Goal: Task Accomplishment & Management: Complete application form

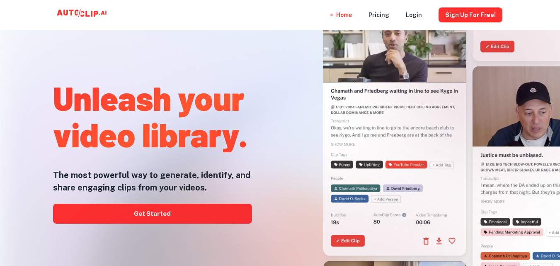
click at [215, 214] on div at bounding box center [280, 266] width 448 height 166
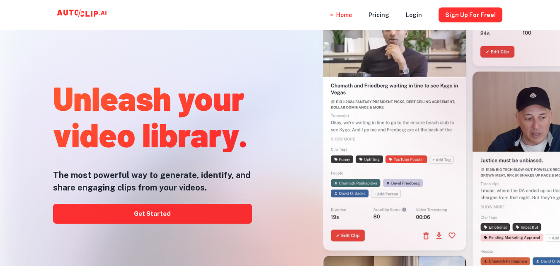
click at [132, 213] on div at bounding box center [280, 266] width 448 height 166
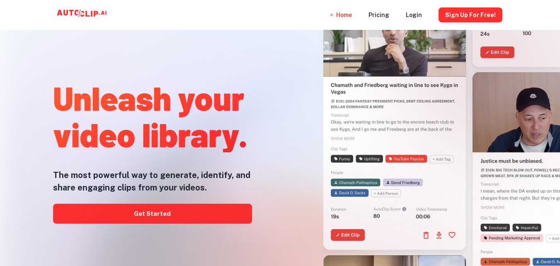
click at [132, 213] on div at bounding box center [280, 266] width 448 height 166
click at [133, 213] on div at bounding box center [280, 266] width 448 height 166
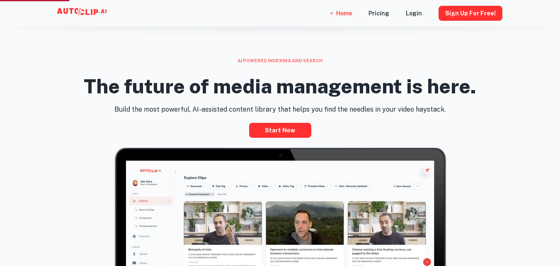
scroll to position [290, 0]
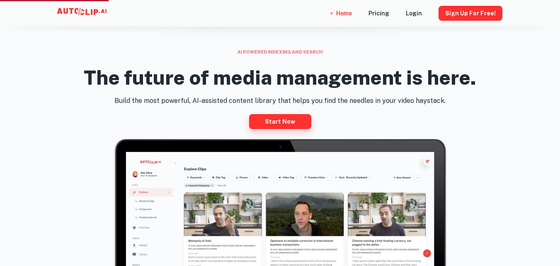
click at [278, 121] on link "Start now" at bounding box center [280, 121] width 62 height 15
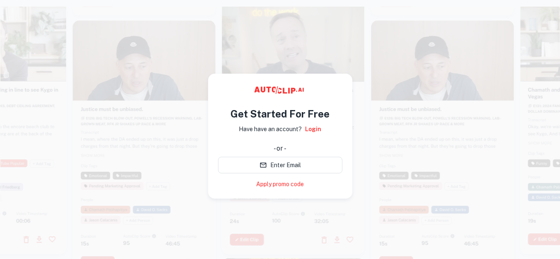
click at [363, 95] on div at bounding box center [293, 128] width 143 height 254
